Goal: Navigation & Orientation: Find specific page/section

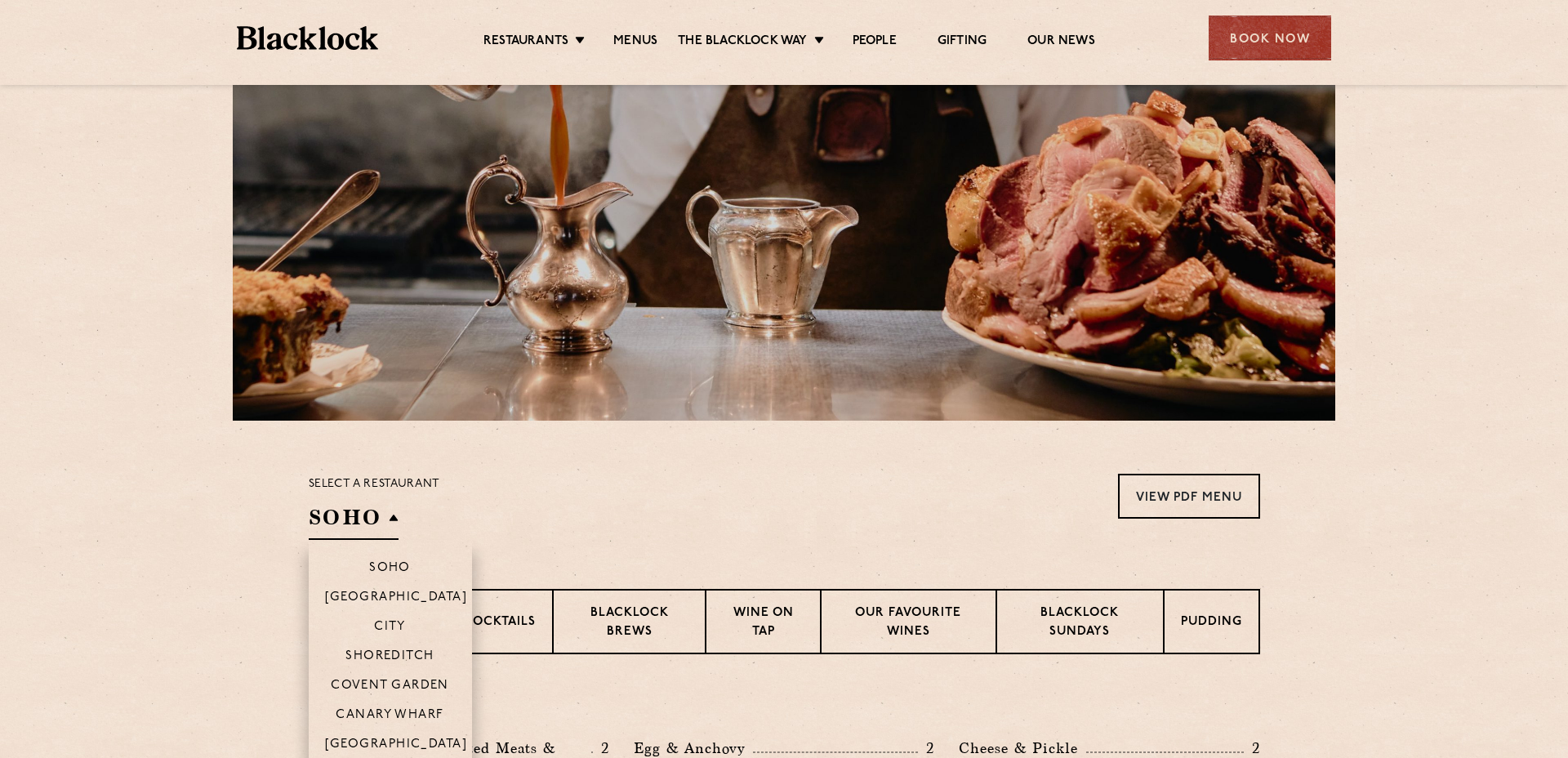
scroll to position [164, 0]
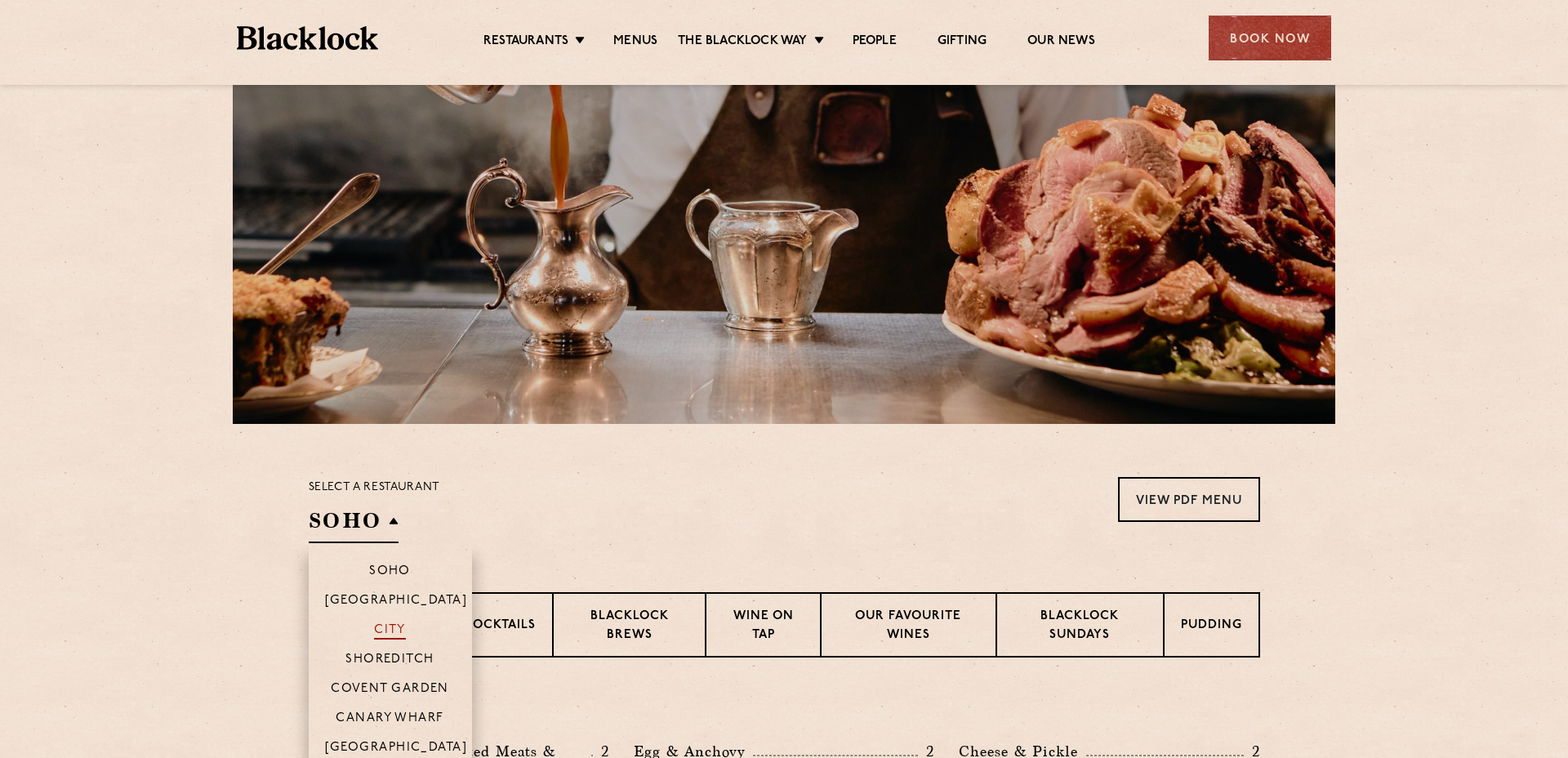
click at [398, 630] on p "City" at bounding box center [389, 631] width 32 height 17
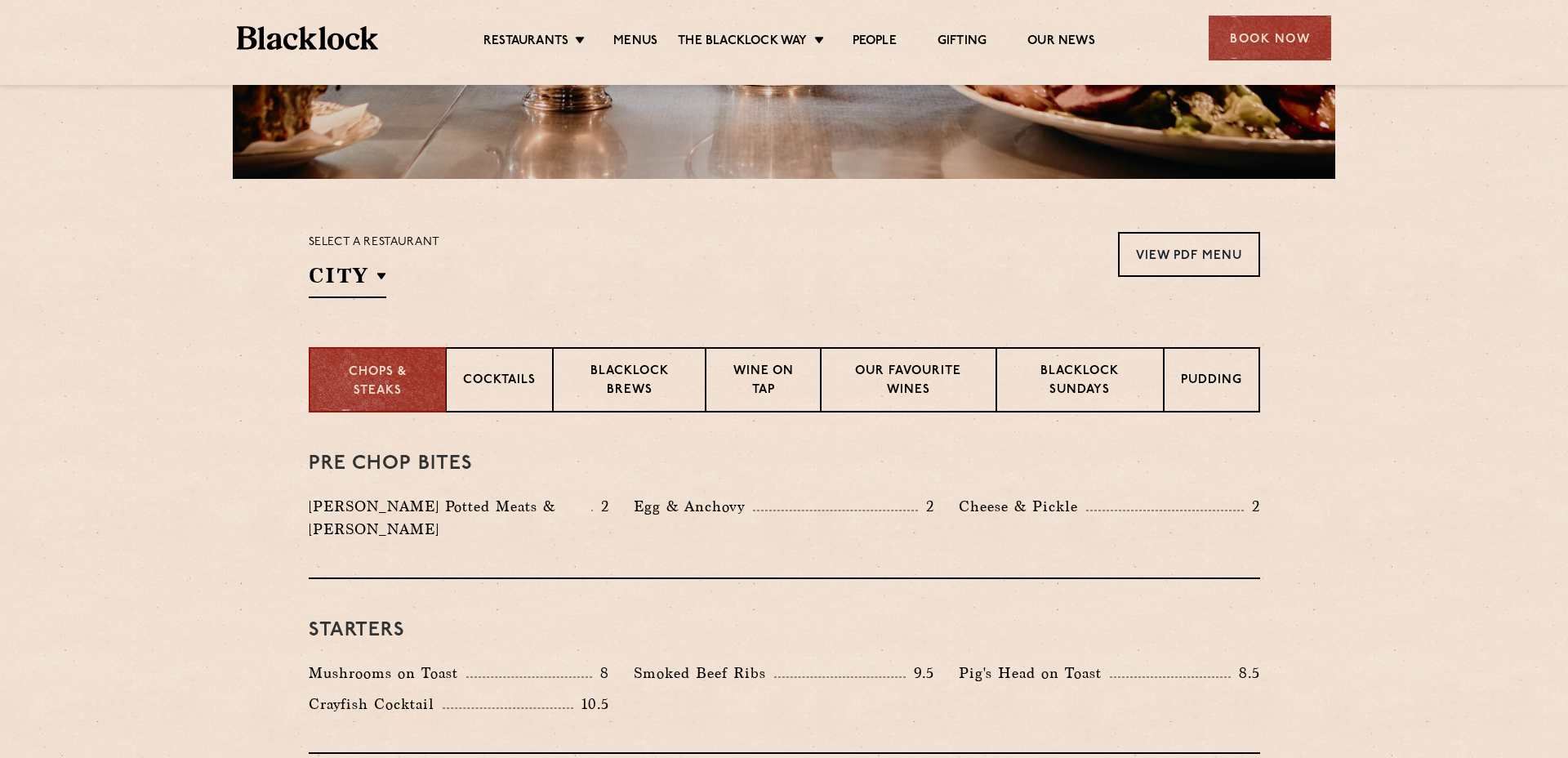
scroll to position [442, 0]
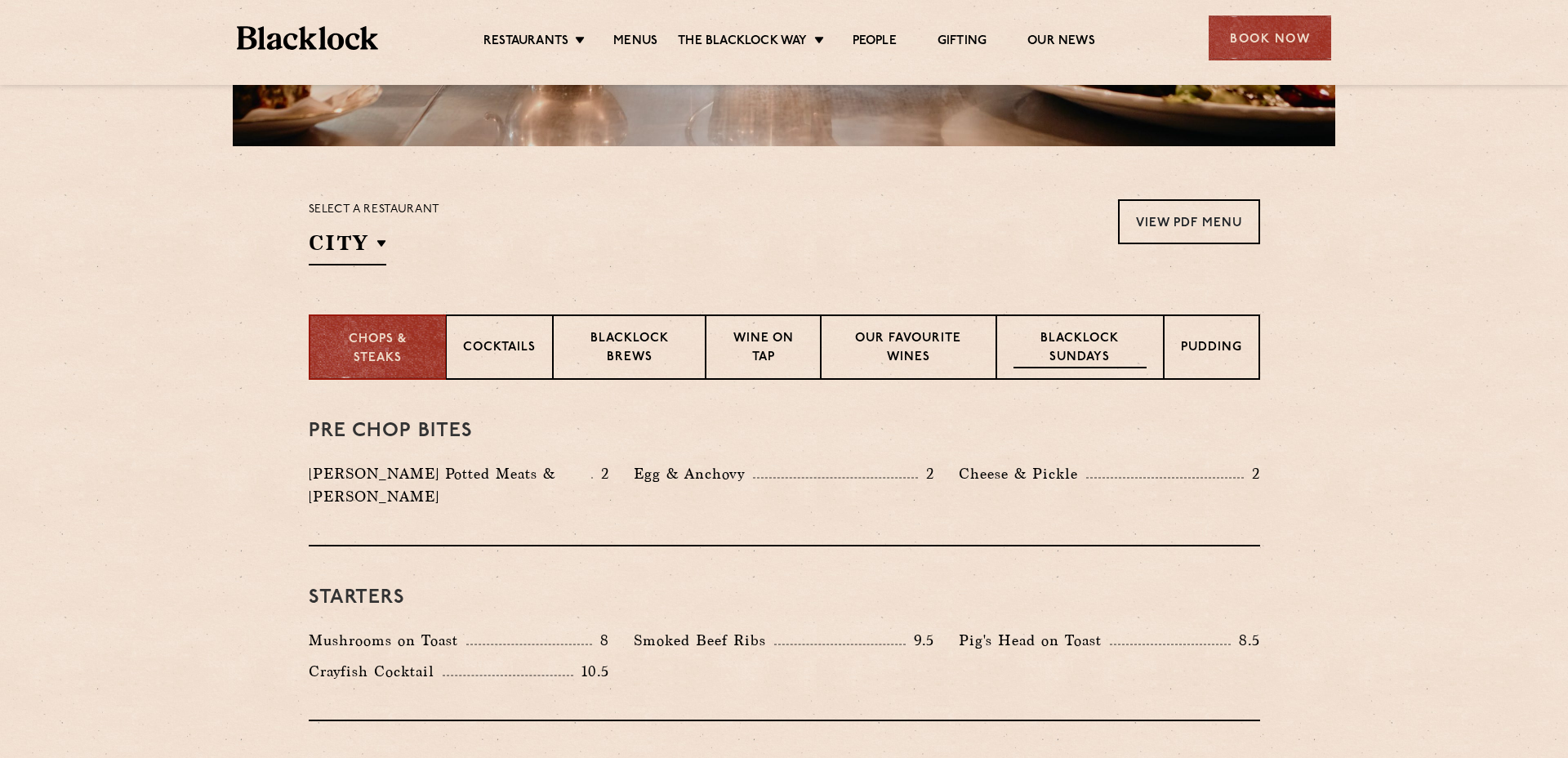
click at [1070, 332] on p "Blacklock Sundays" at bounding box center [1080, 348] width 133 height 38
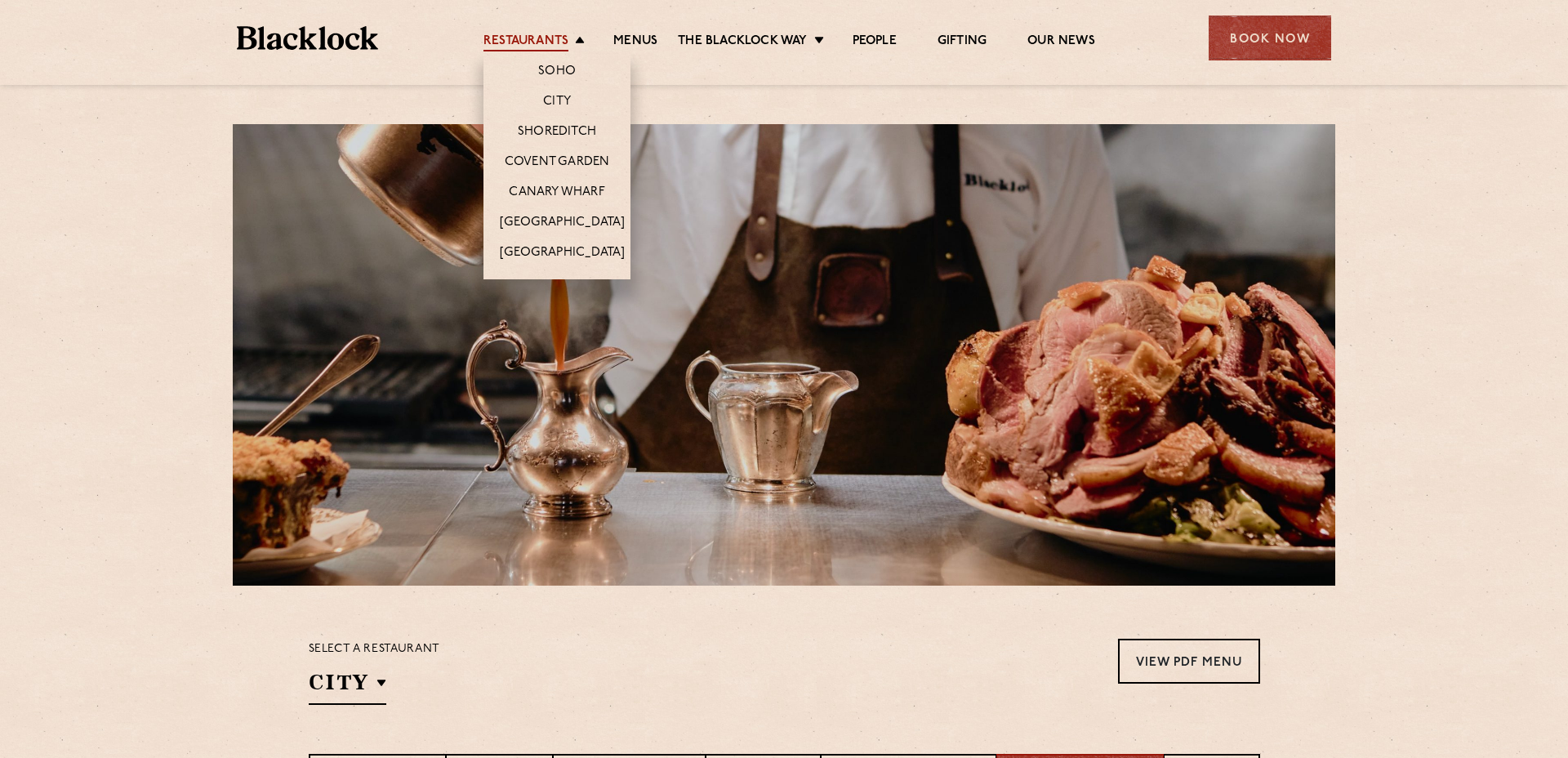
scroll to position [2, 0]
click at [499, 33] on link "Restaurants" at bounding box center [525, 42] width 85 height 18
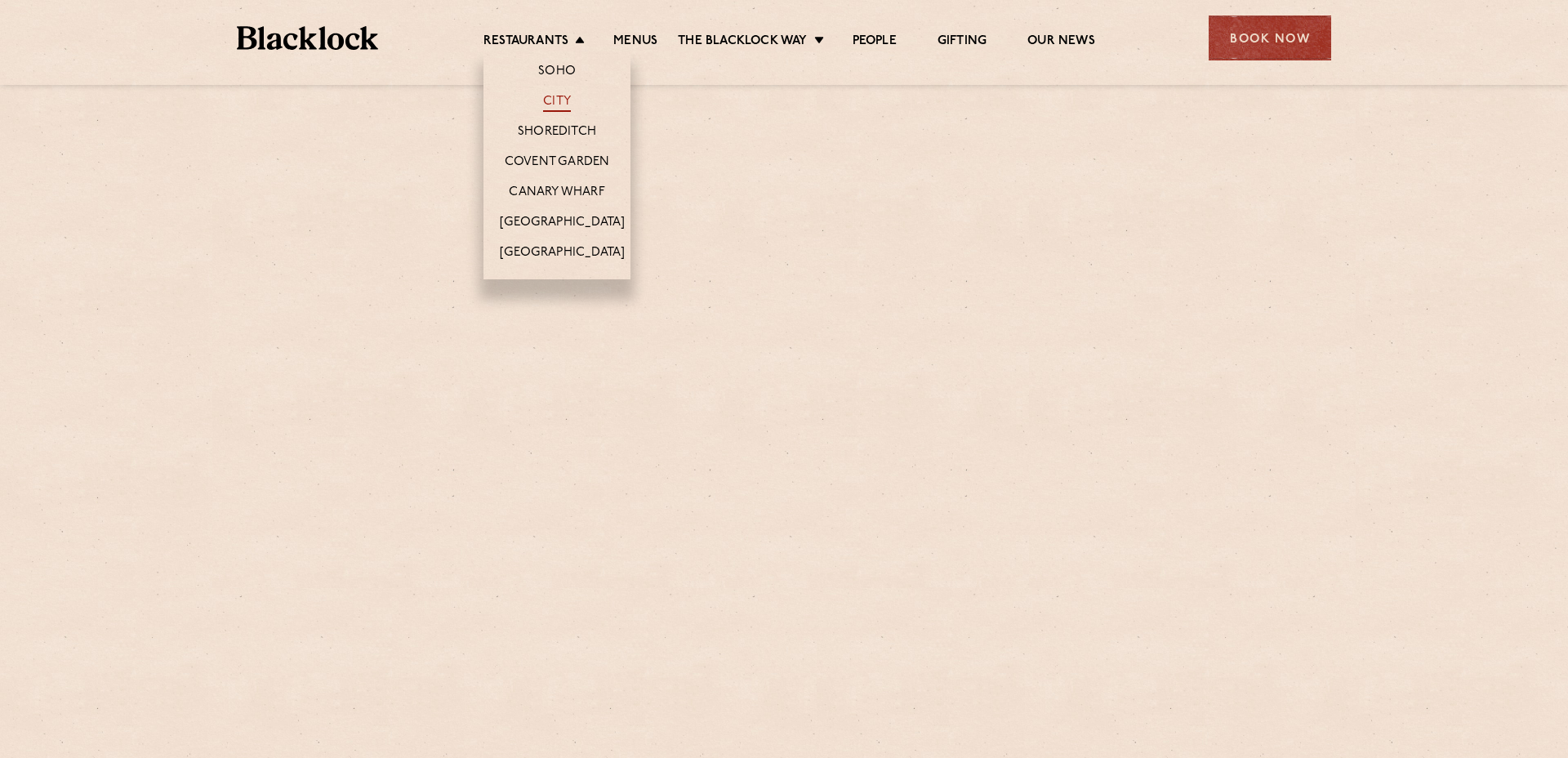
click at [549, 102] on link "City" at bounding box center [557, 102] width 27 height 18
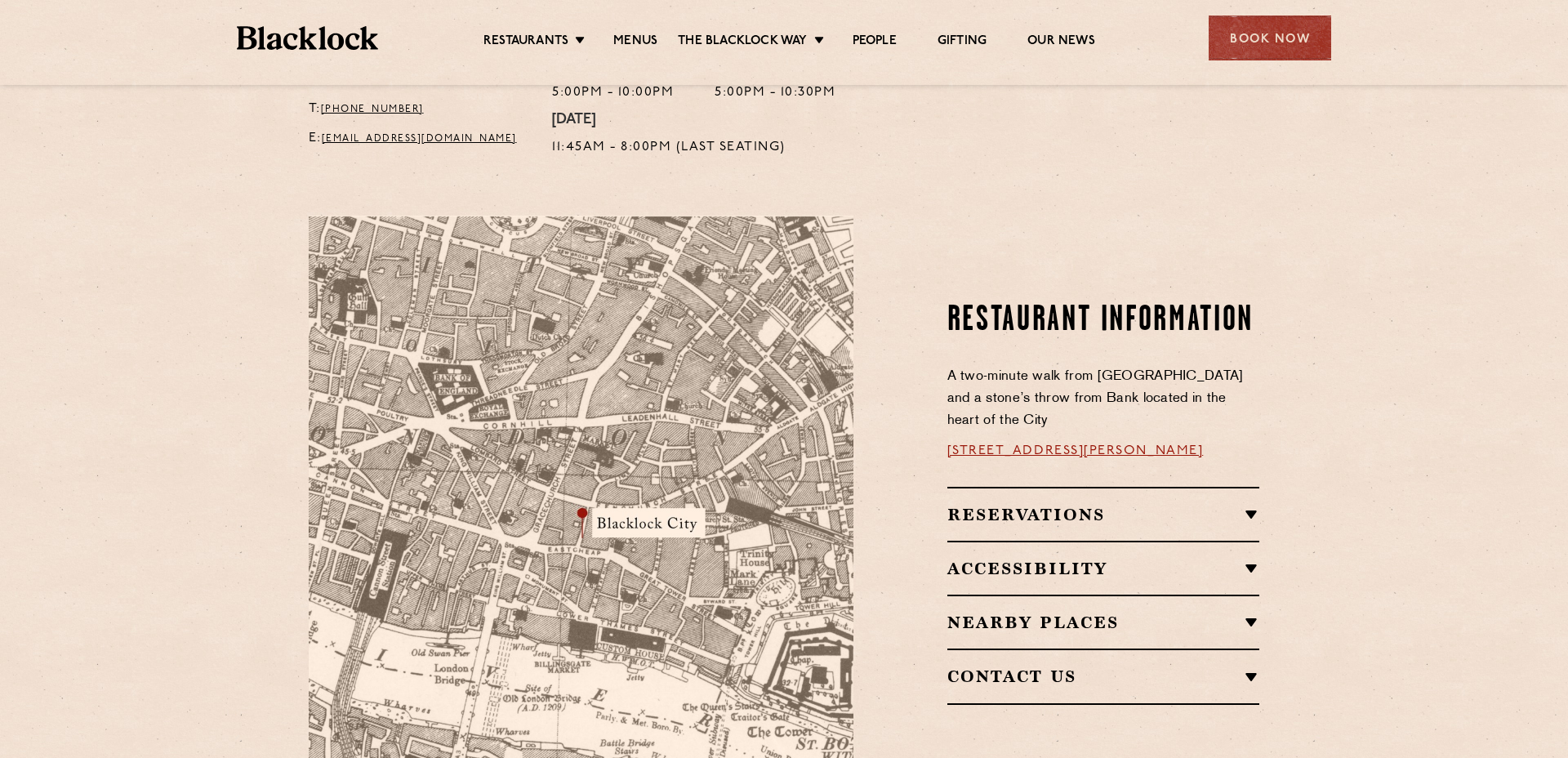
scroll to position [778, 0]
